Goal: Information Seeking & Learning: Compare options

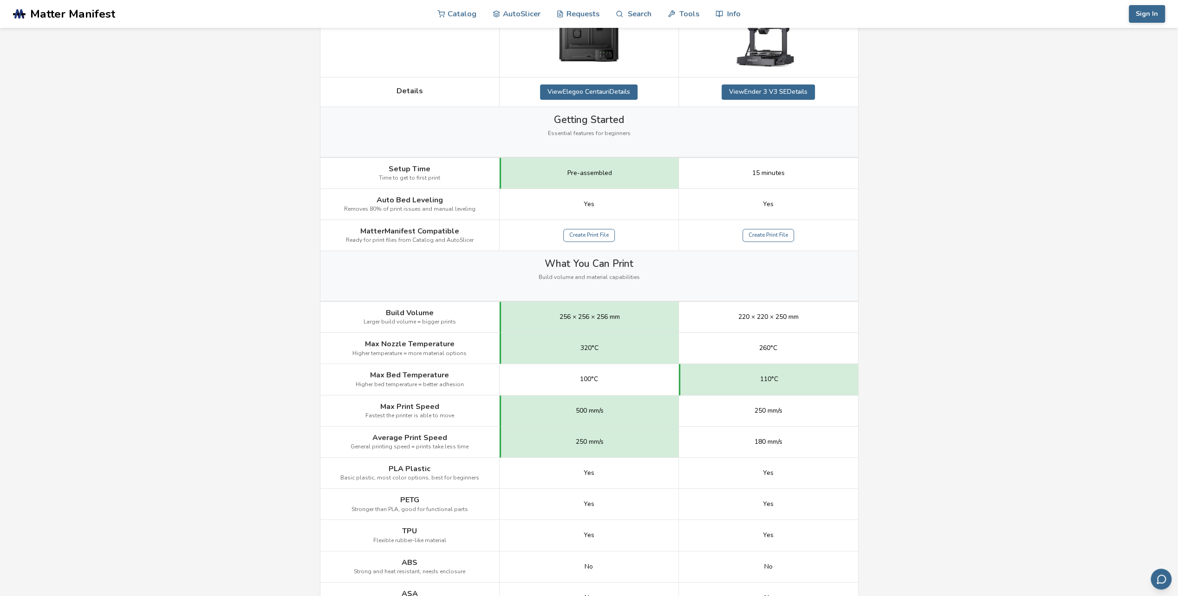
scroll to position [279, 0]
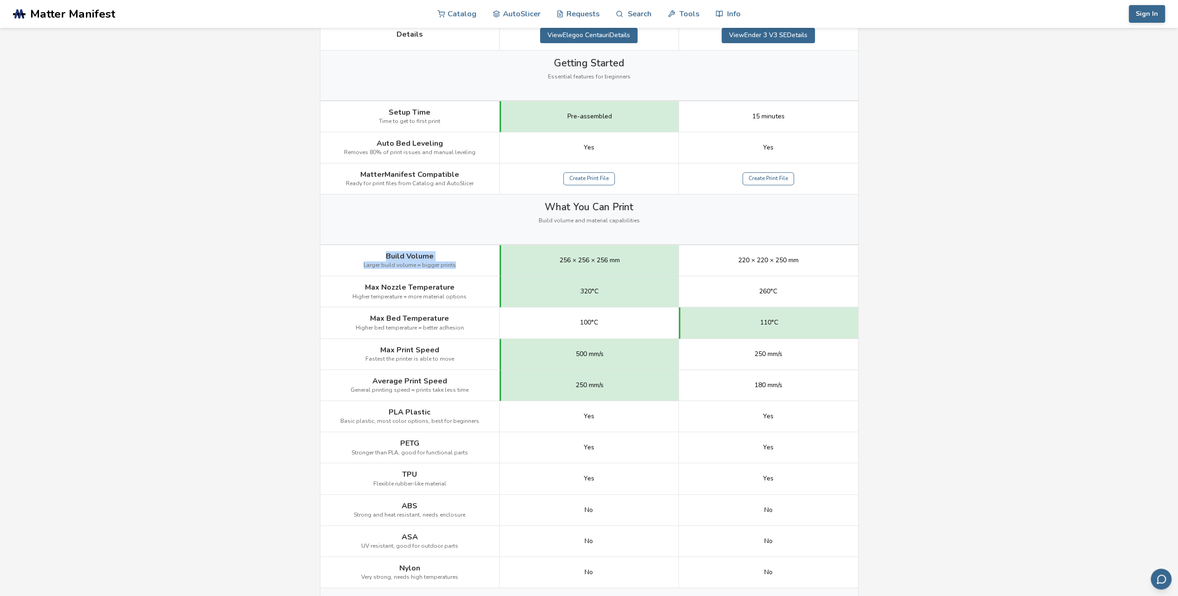
drag, startPoint x: 385, startPoint y: 251, endPoint x: 456, endPoint y: 252, distance: 71.5
click at [456, 252] on div "Build Volume Larger build volume = bigger prints" at bounding box center [409, 260] width 179 height 31
drag, startPoint x: 384, startPoint y: 348, endPoint x: 518, endPoint y: 352, distance: 134.3
click at [0, 0] on div "Max Print Speed Fastest the printer is able to move 500 mm/s 250 mm/s" at bounding box center [0, 0] width 0 height 0
drag, startPoint x: 518, startPoint y: 352, endPoint x: 600, endPoint y: 367, distance: 83.1
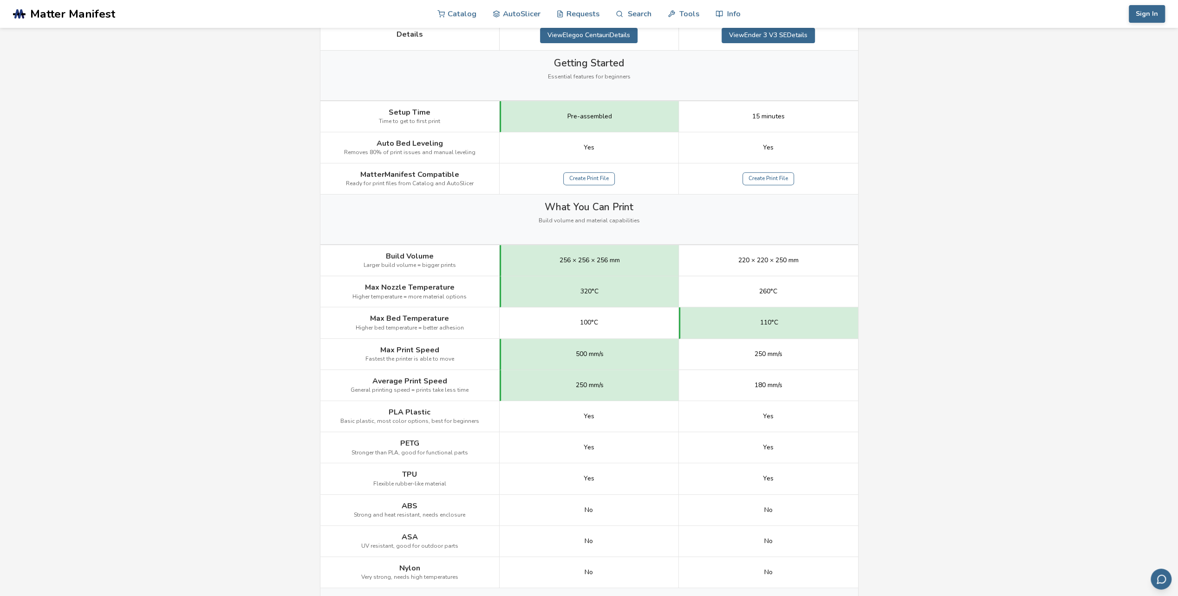
click at [600, 367] on div "500 mm/s" at bounding box center [589, 354] width 179 height 31
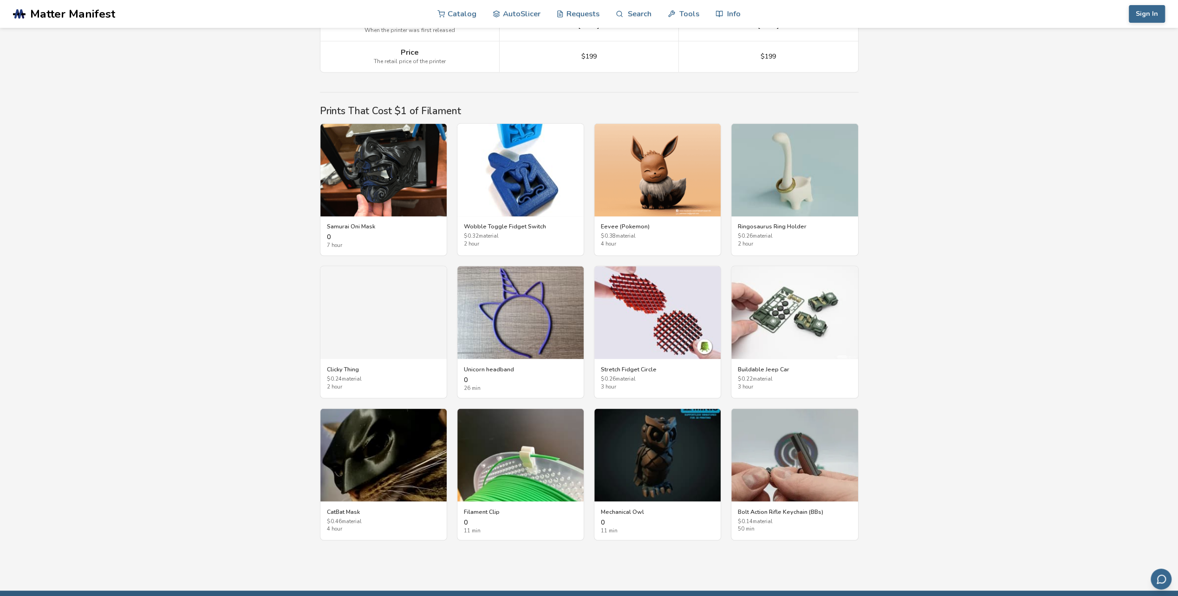
scroll to position [1440, 0]
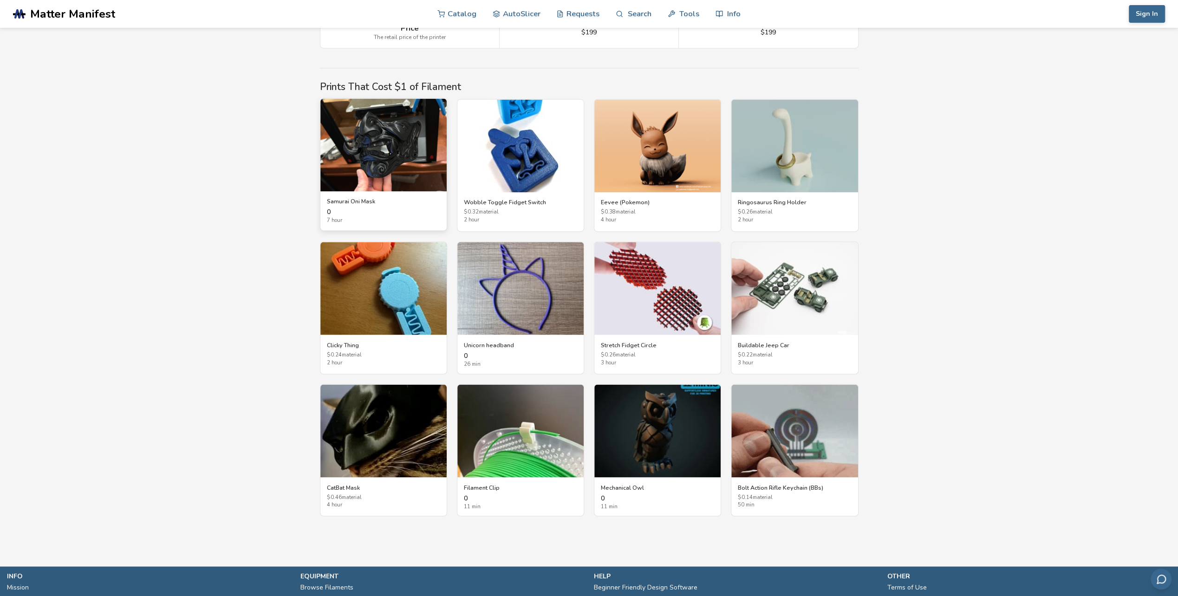
click at [365, 164] on img at bounding box center [383, 144] width 126 height 93
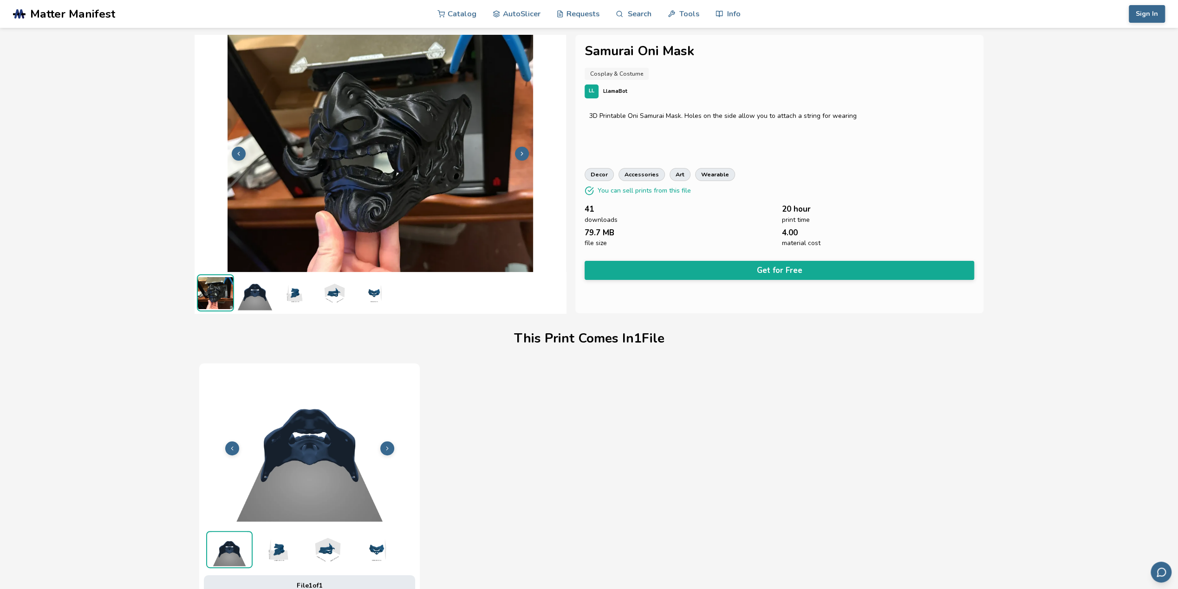
click at [85, 8] on span "Matter Manifest" at bounding box center [72, 13] width 85 height 13
